Goal: Check status: Check status

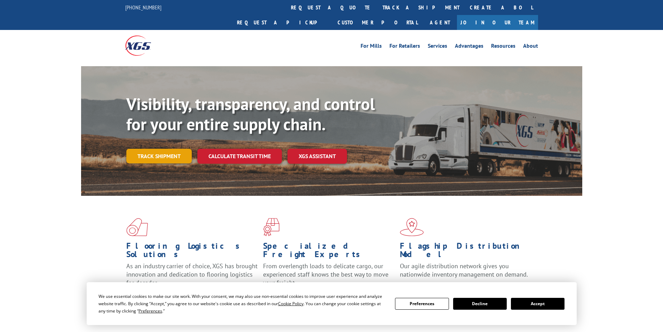
click at [160, 149] on link "Track shipment" at bounding box center [158, 156] width 65 height 15
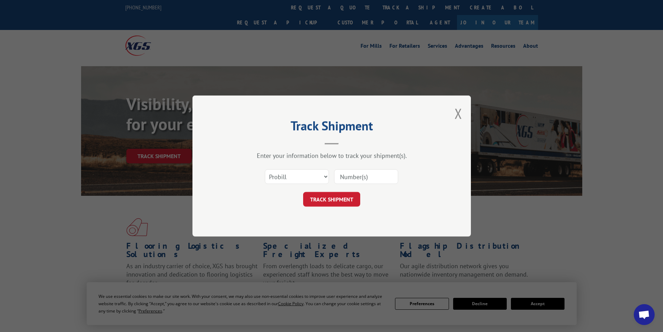
click at [296, 185] on div "Select category... Probill BOL PO" at bounding box center [296, 177] width 63 height 16
drag, startPoint x: 303, startPoint y: 178, endPoint x: 318, endPoint y: 177, distance: 15.7
click at [303, 178] on select "Select category... Probill BOL PO" at bounding box center [297, 176] width 64 height 15
select select "bol"
click at [265, 169] on select "Select category... Probill BOL PO" at bounding box center [297, 176] width 64 height 15
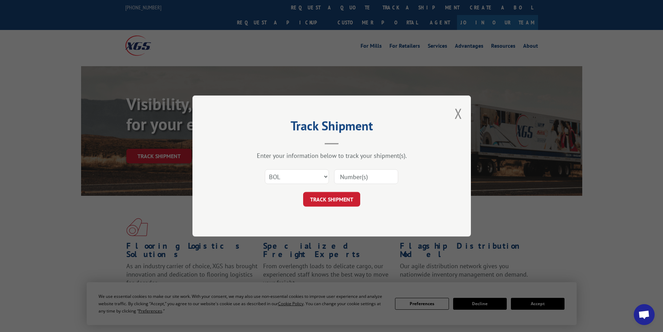
click at [346, 181] on input at bounding box center [366, 176] width 64 height 15
type input "2874184"
click button "TRACK SHIPMENT" at bounding box center [331, 199] width 57 height 15
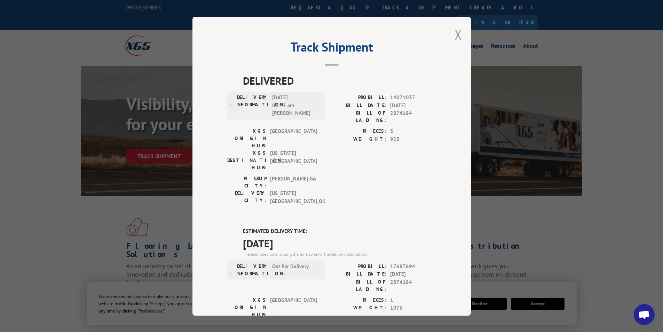
click at [455, 31] on button "Close modal" at bounding box center [459, 34] width 8 height 18
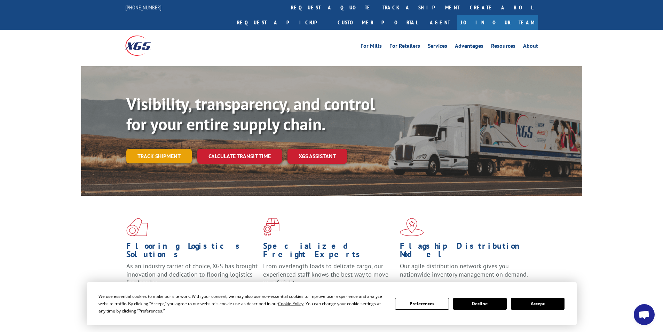
click at [163, 149] on link "Track shipment" at bounding box center [158, 156] width 65 height 15
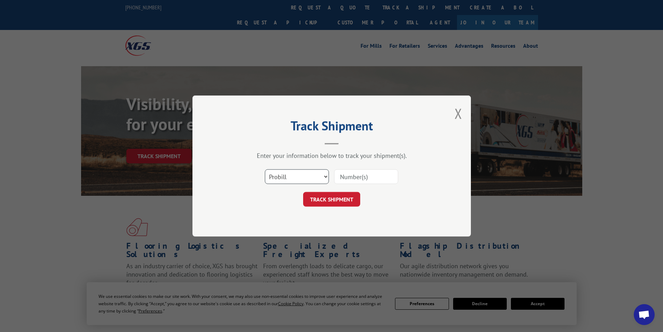
click at [314, 181] on select "Select category... Probill BOL PO" at bounding box center [297, 176] width 64 height 15
select select "bol"
click at [265, 169] on select "Select category... Probill BOL PO" at bounding box center [297, 176] width 64 height 15
click at [354, 179] on input at bounding box center [366, 176] width 64 height 15
type input "2874184"
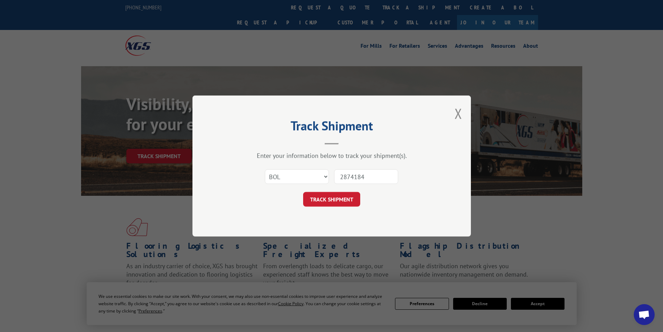
click button "TRACK SHIPMENT" at bounding box center [331, 199] width 57 height 15
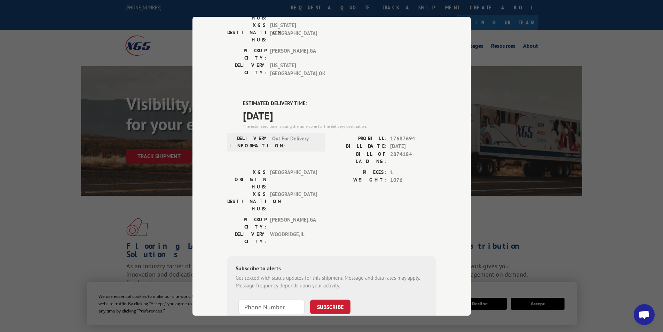
scroll to position [128, 0]
click at [284, 298] on input "+1 (___) ___-____" at bounding box center [271, 305] width 66 height 15
type input "+1 (708) 203-0008"
click at [340, 298] on button "SUBSCRIBE" at bounding box center [330, 305] width 40 height 15
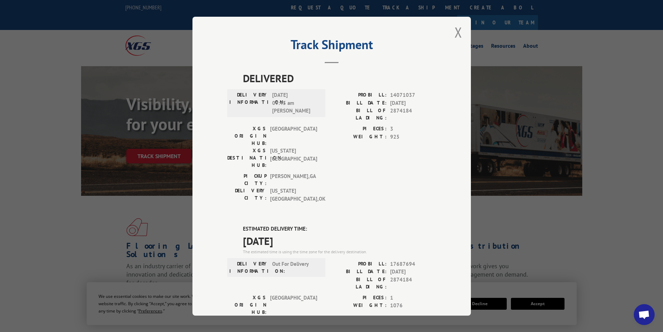
scroll to position [0, 0]
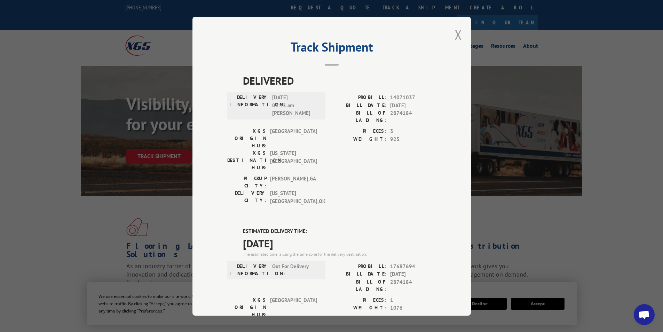
click at [455, 34] on button "Close modal" at bounding box center [459, 34] width 8 height 18
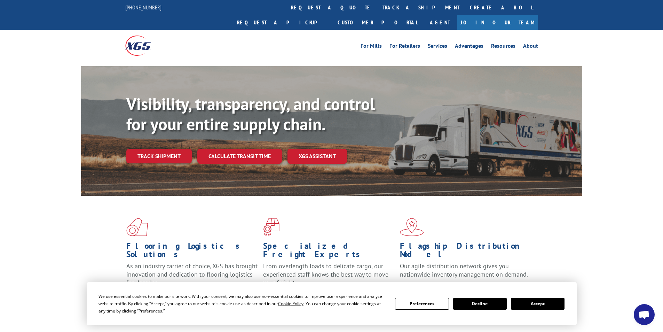
click at [539, 300] on button "Accept" at bounding box center [538, 304] width 54 height 12
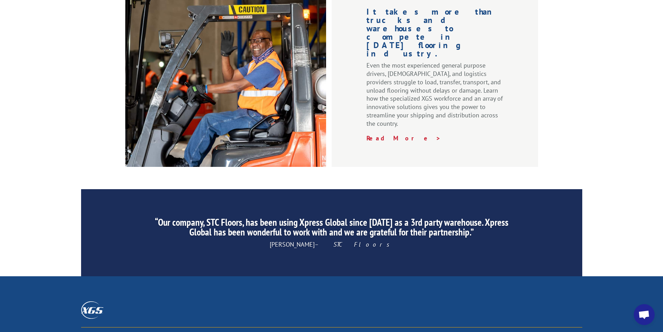
scroll to position [1046, 0]
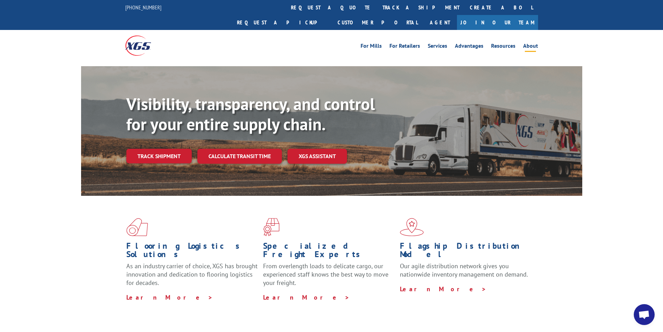
click at [534, 43] on link "About" at bounding box center [530, 47] width 15 height 8
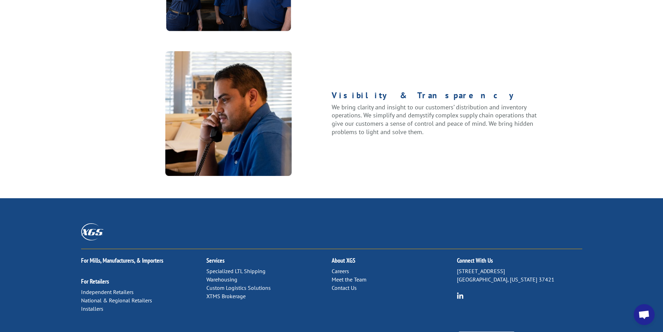
scroll to position [882, 0]
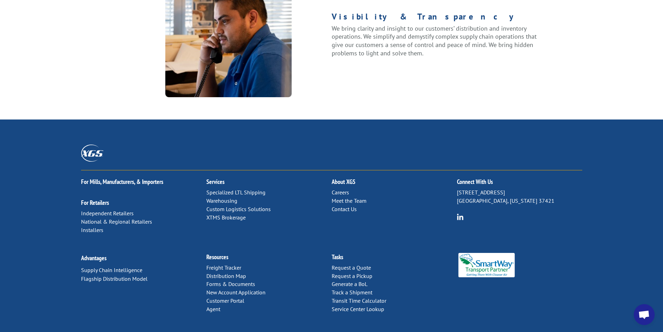
click at [345, 205] on link "Contact Us" at bounding box center [344, 208] width 25 height 7
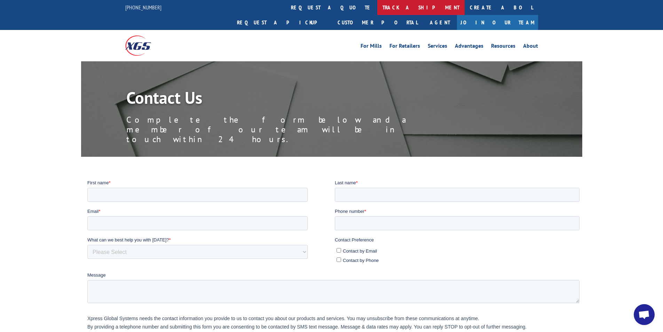
click at [377, 8] on link "track a shipment" at bounding box center [420, 7] width 87 height 15
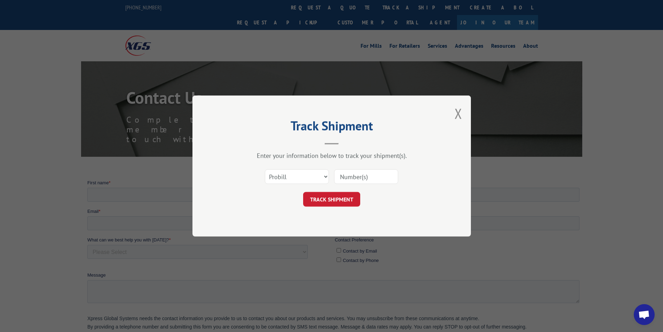
click at [458, 115] on button "Close modal" at bounding box center [459, 113] width 8 height 18
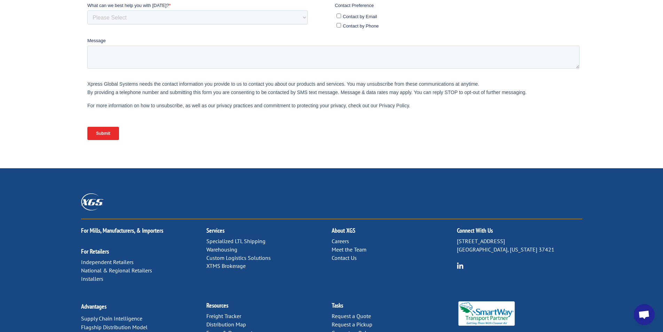
scroll to position [271, 0]
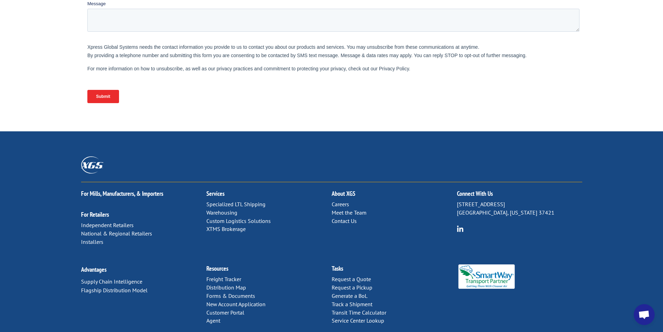
click at [347, 217] on link "Contact Us" at bounding box center [344, 220] width 25 height 7
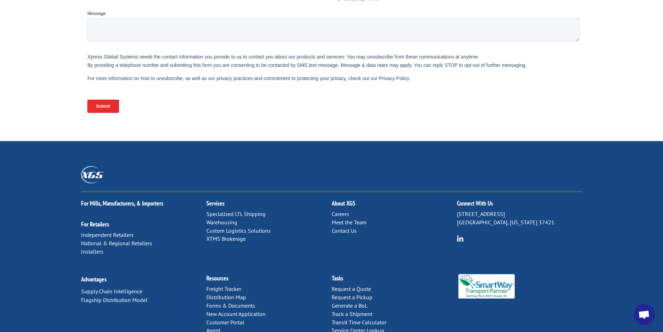
scroll to position [271, 0]
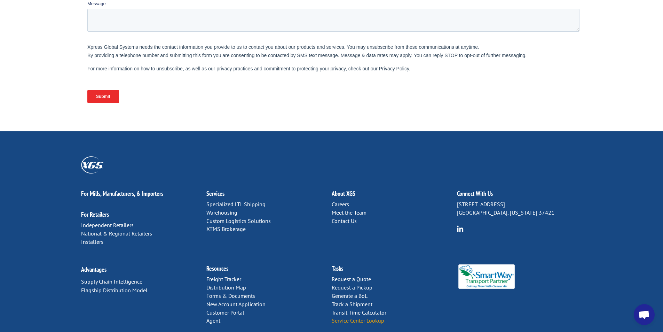
click at [356, 317] on link "Service Center Lookup" at bounding box center [358, 320] width 53 height 7
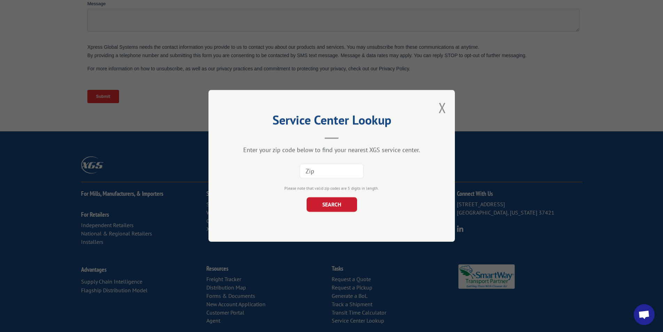
click at [335, 167] on input at bounding box center [332, 171] width 64 height 15
type input "60517"
click button "SEARCH" at bounding box center [331, 204] width 50 height 15
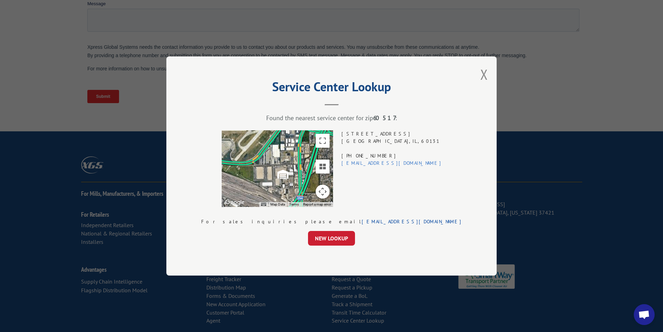
click at [381, 160] on link "[EMAIL_ADDRESS][DOMAIN_NAME]" at bounding box center [392, 163] width 100 height 6
click at [480, 73] on button "Close modal" at bounding box center [484, 74] width 8 height 18
